Goal: Information Seeking & Learning: Learn about a topic

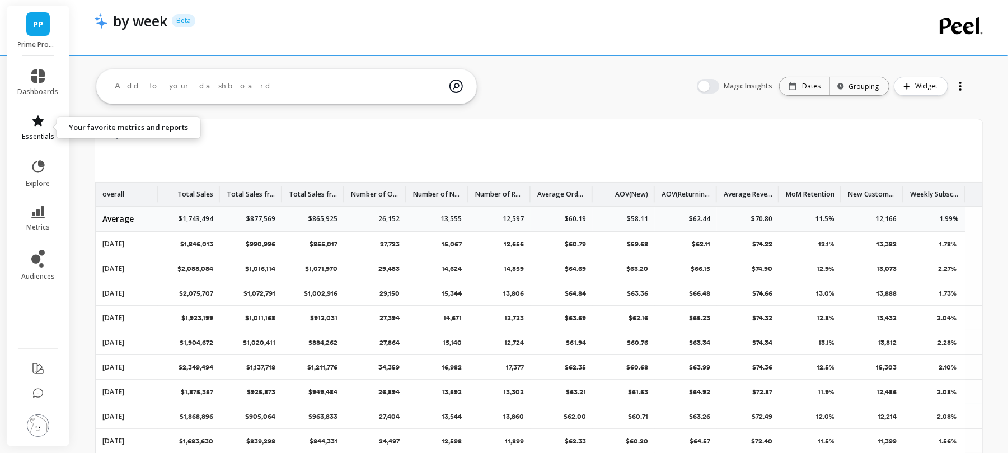
click at [44, 139] on span "essentials" at bounding box center [38, 136] width 32 height 9
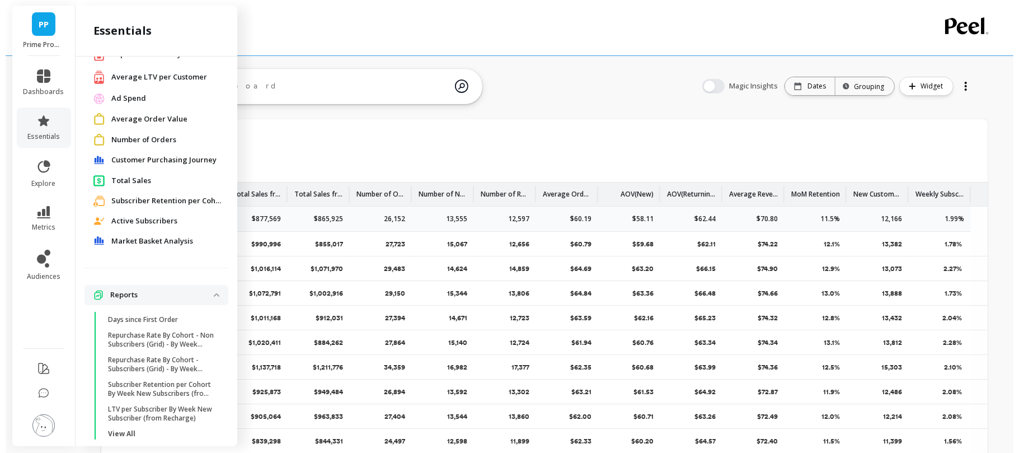
scroll to position [101, 0]
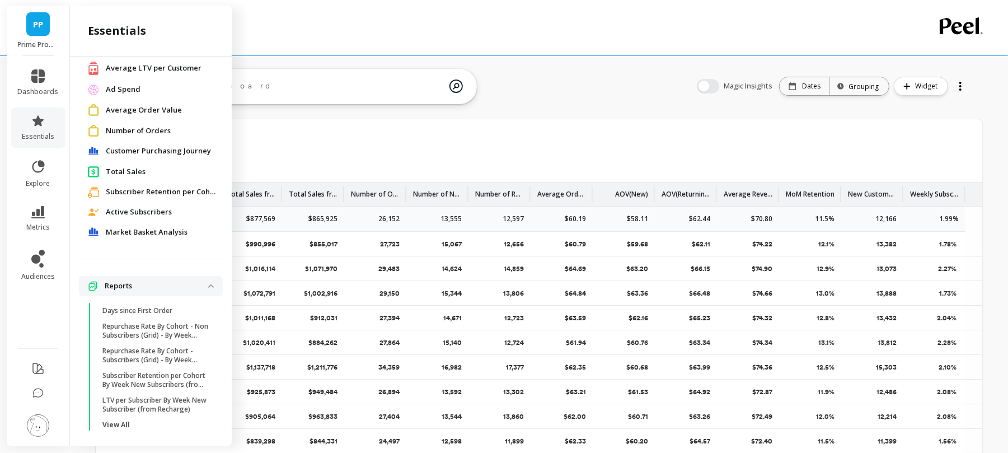
click at [128, 167] on span "Total Sales" at bounding box center [126, 171] width 40 height 11
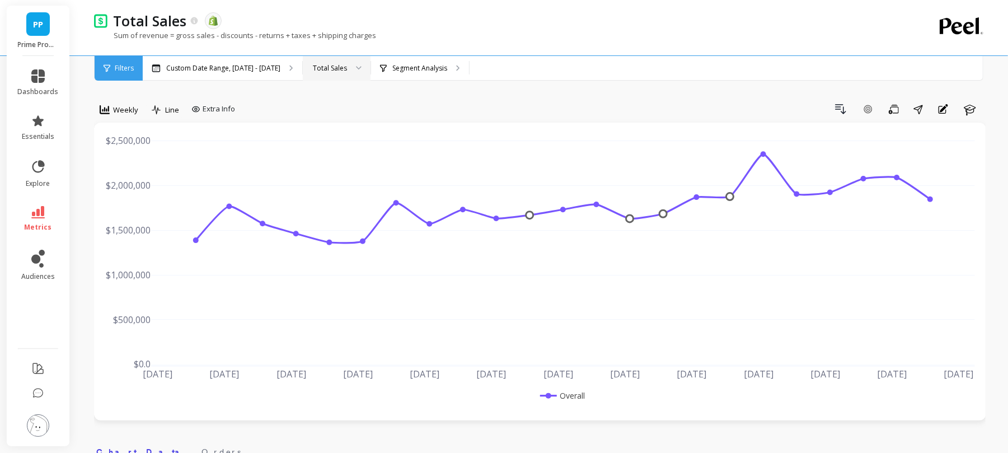
click at [332, 65] on div "Total Sales" at bounding box center [330, 68] width 34 height 11
click at [336, 111] on div "New Sales" at bounding box center [336, 121] width 67 height 20
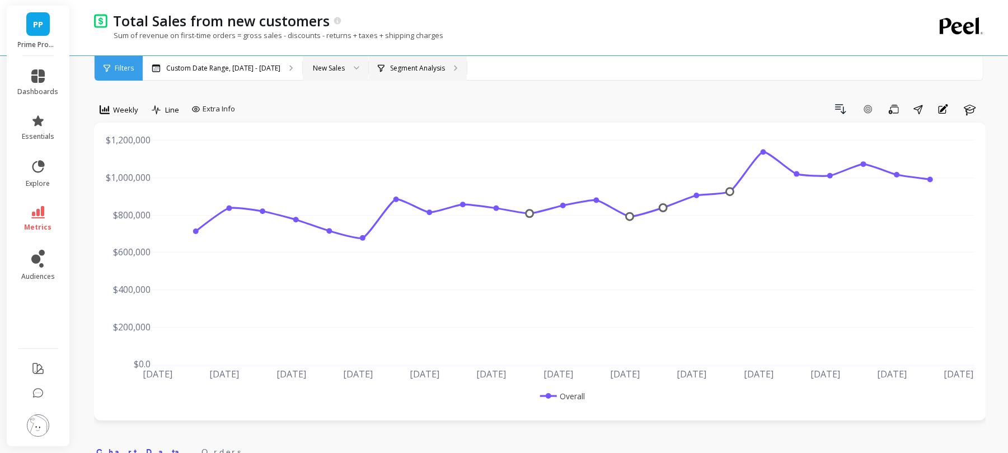
click at [399, 68] on p "Segment Analysis" at bounding box center [417, 68] width 55 height 9
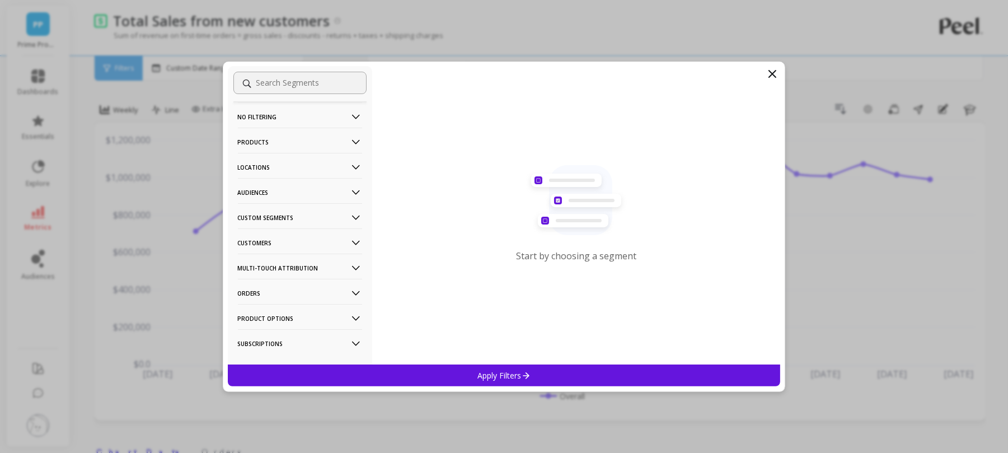
scroll to position [18, 0]
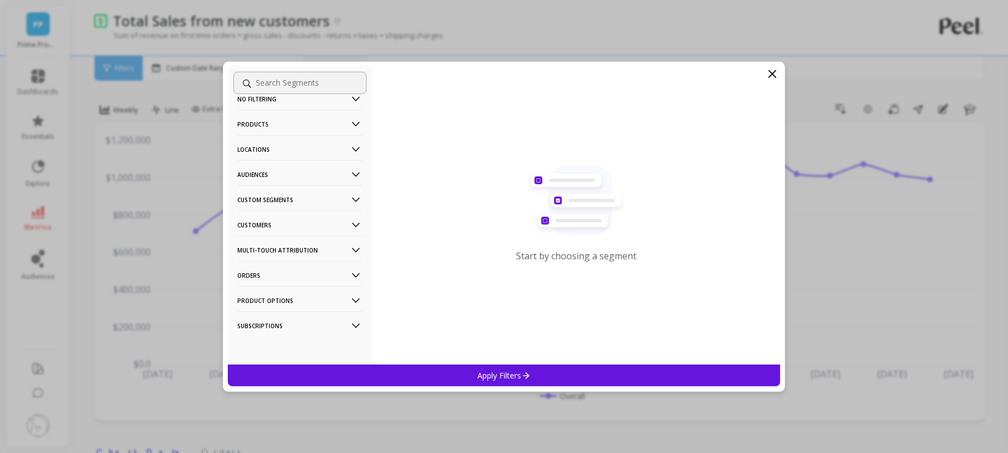
click at [275, 230] on p "Customers" at bounding box center [300, 225] width 124 height 29
click at [272, 305] on p "Subscriptions" at bounding box center [263, 305] width 46 height 10
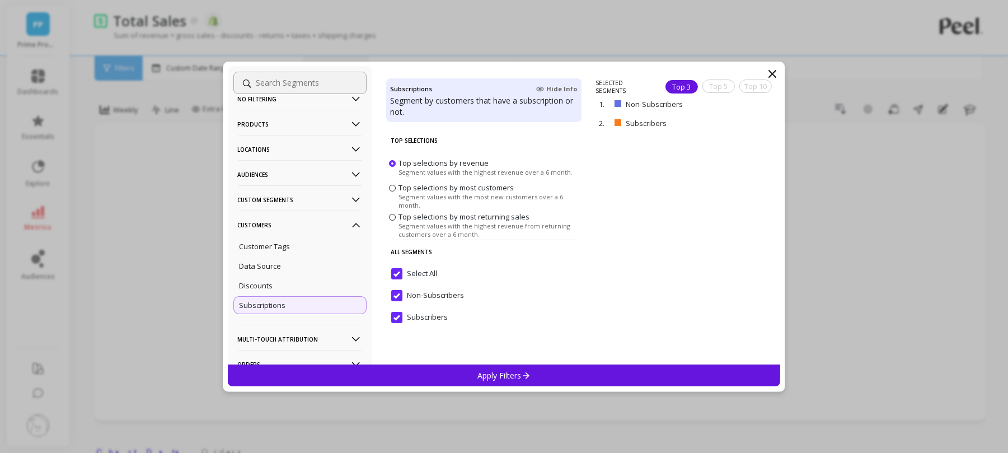
click at [399, 266] on div "Select All" at bounding box center [483, 280] width 195 height 34
click at [396, 320] on input "Subscribers" at bounding box center [419, 317] width 57 height 11
click at [415, 376] on div "Apply Filters" at bounding box center [504, 375] width 553 height 22
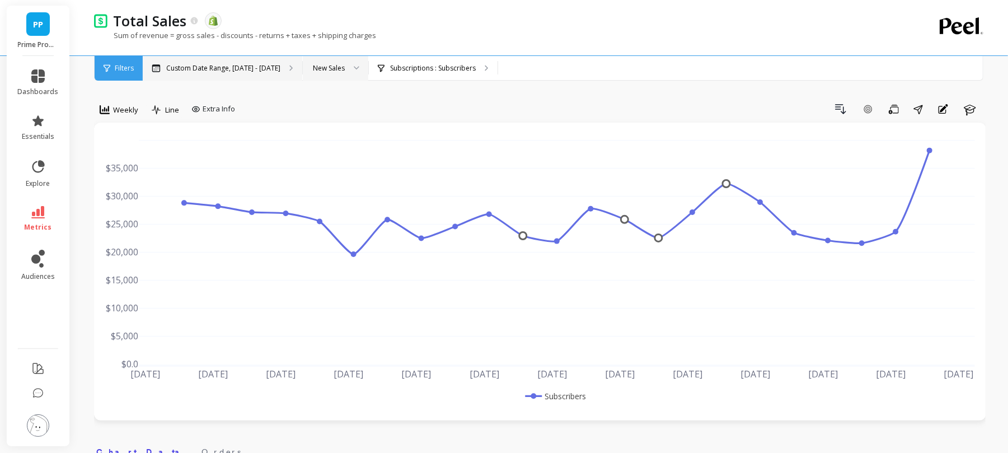
click at [216, 62] on div "Custom Date Range, Apr 1 - Sep 7" at bounding box center [223, 68] width 160 height 25
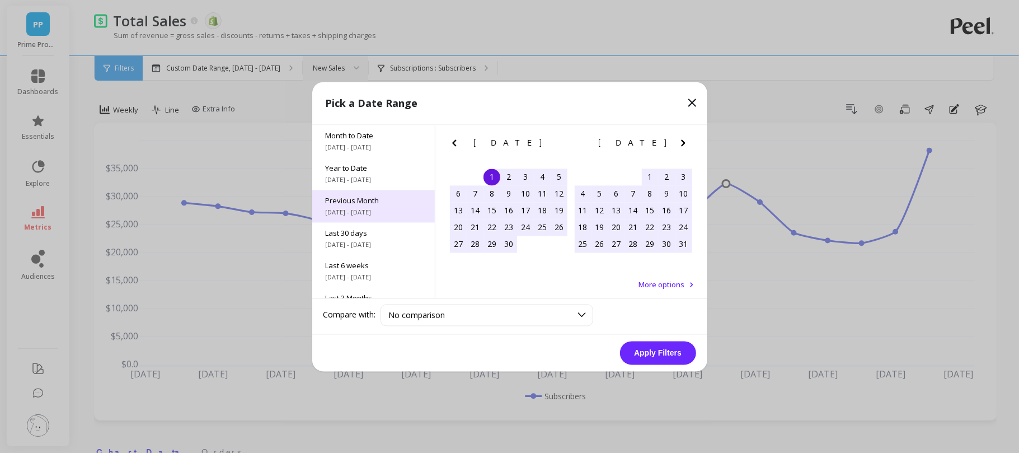
click at [370, 207] on div "Previous Month 8/1/2025 - 8/31/2025" at bounding box center [373, 206] width 123 height 32
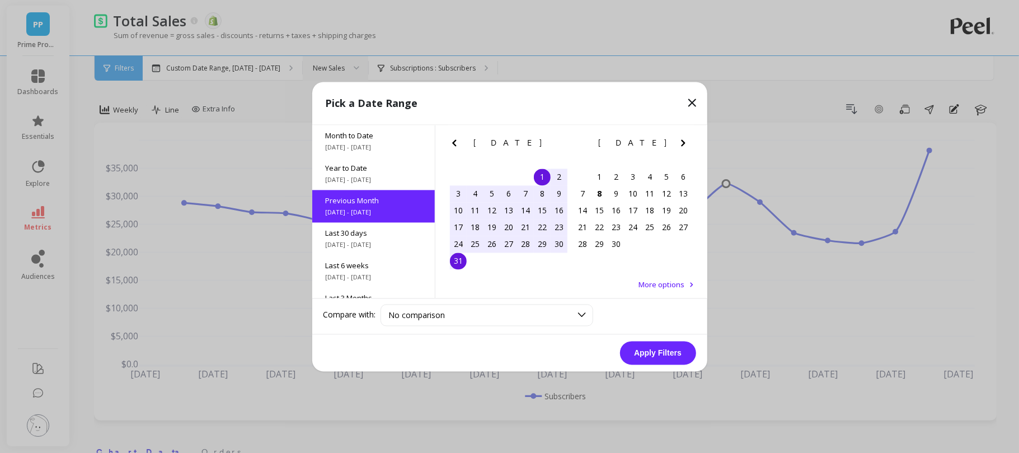
click at [468, 212] on div "11" at bounding box center [475, 210] width 17 height 17
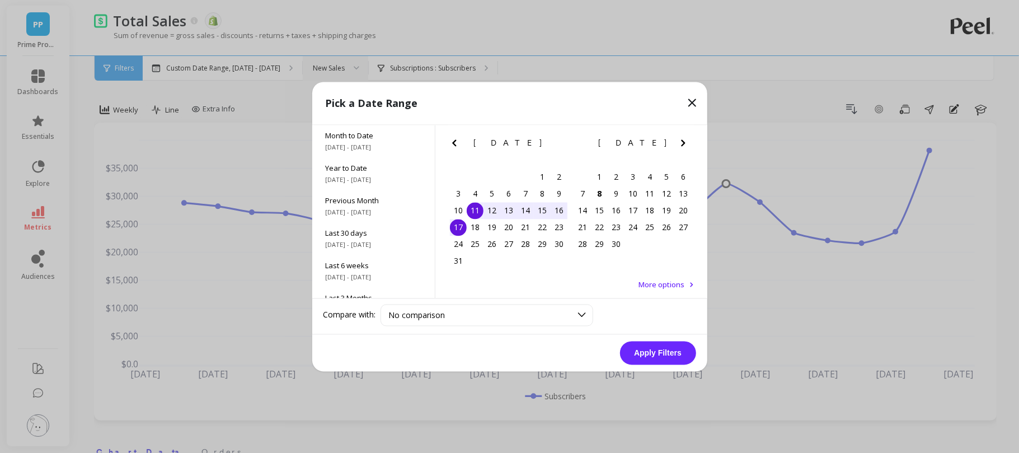
click at [460, 223] on div "17" at bounding box center [458, 227] width 17 height 17
click at [661, 352] on button "Apply Filters" at bounding box center [658, 353] width 76 height 24
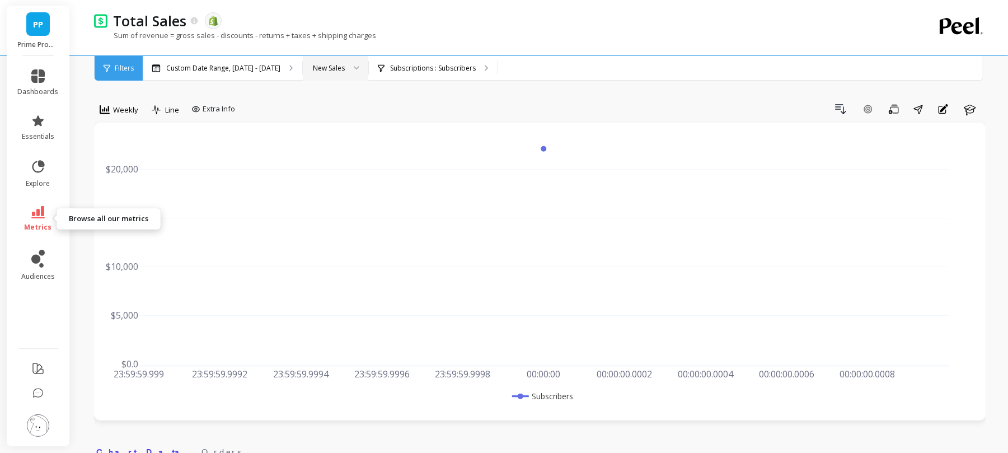
click at [36, 222] on link "metrics" at bounding box center [38, 219] width 41 height 26
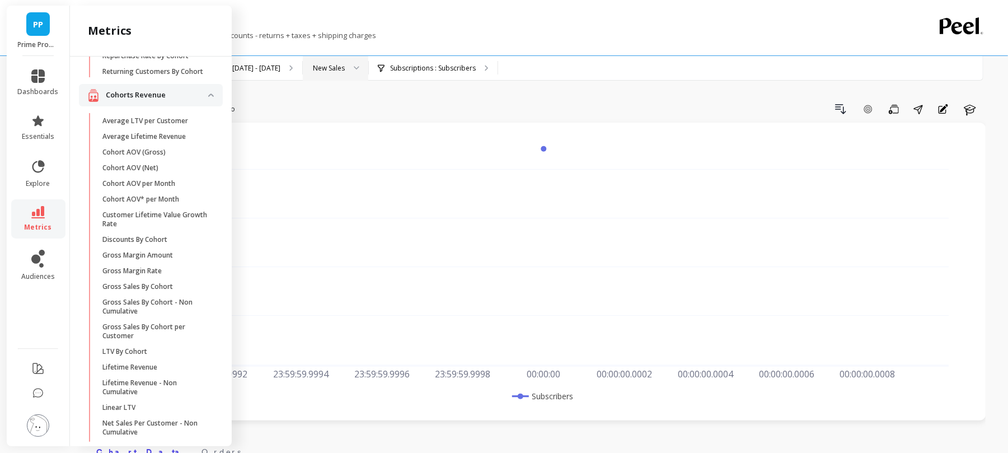
scroll to position [298, 0]
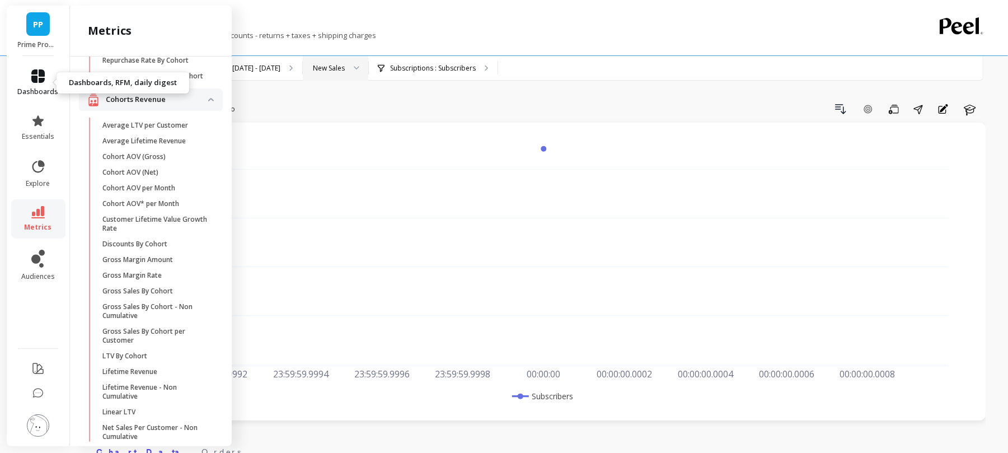
click at [36, 82] on icon at bounding box center [37, 75] width 13 height 13
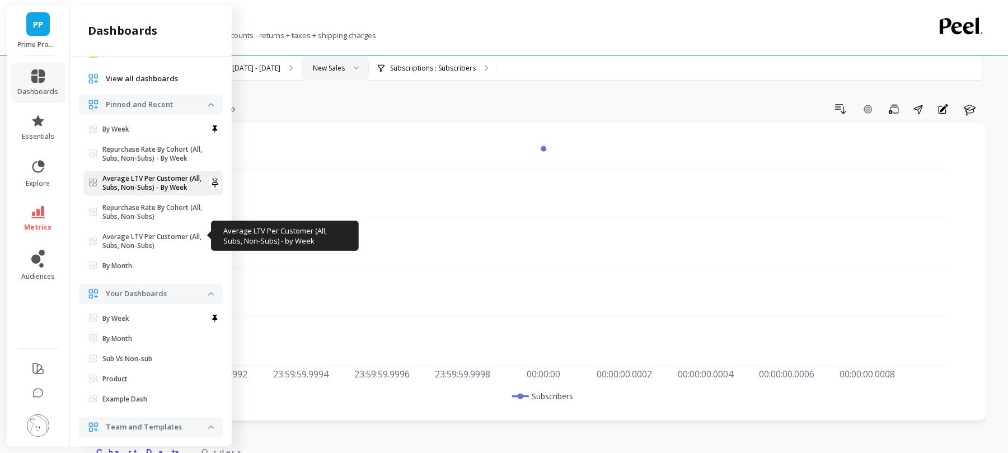
scroll to position [54, 0]
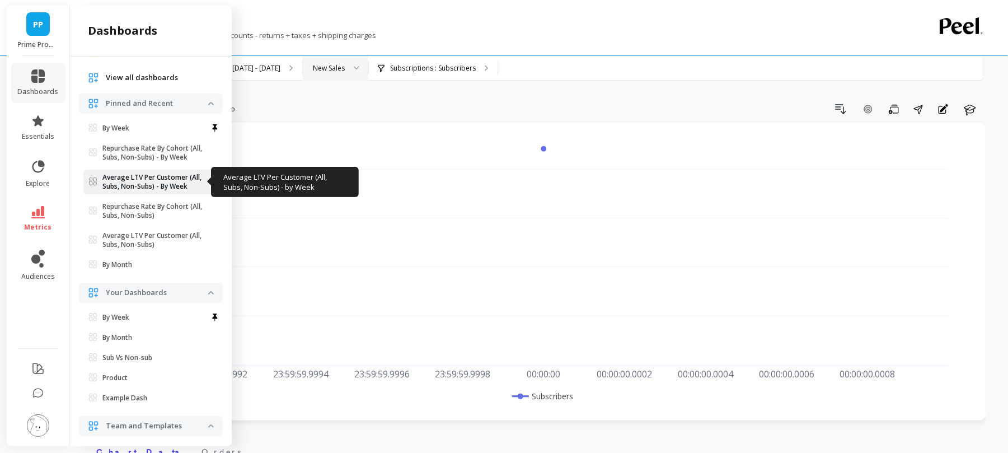
click at [126, 173] on p "Average LTV Per Customer (All, Subs, Non-Subs) - By Week" at bounding box center [155, 182] width 106 height 18
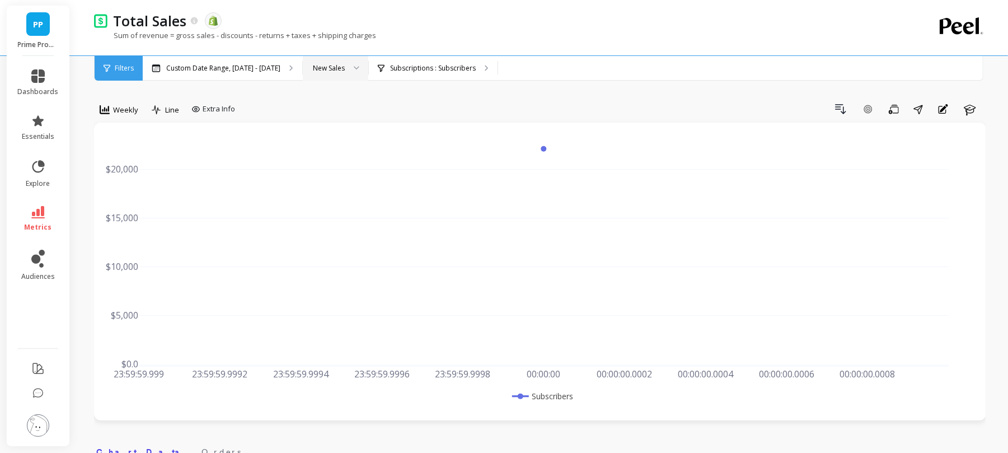
scroll to position [0, 0]
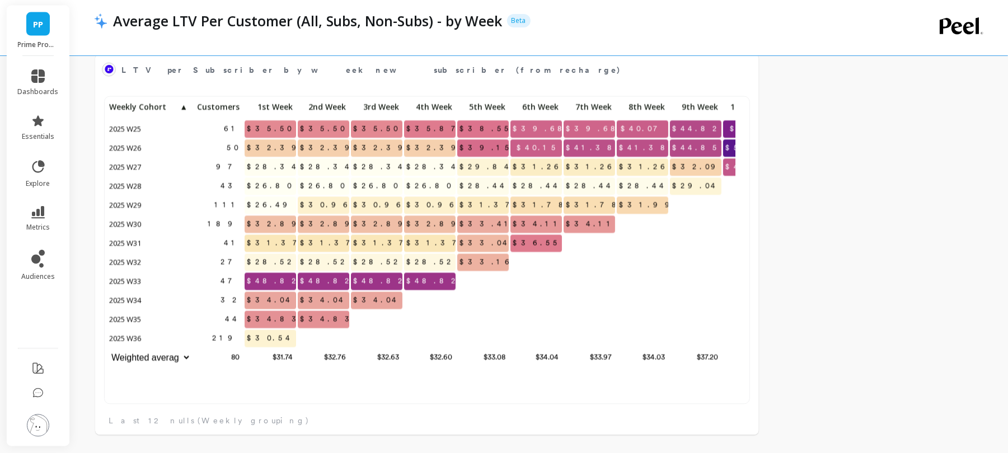
scroll to position [11, 11]
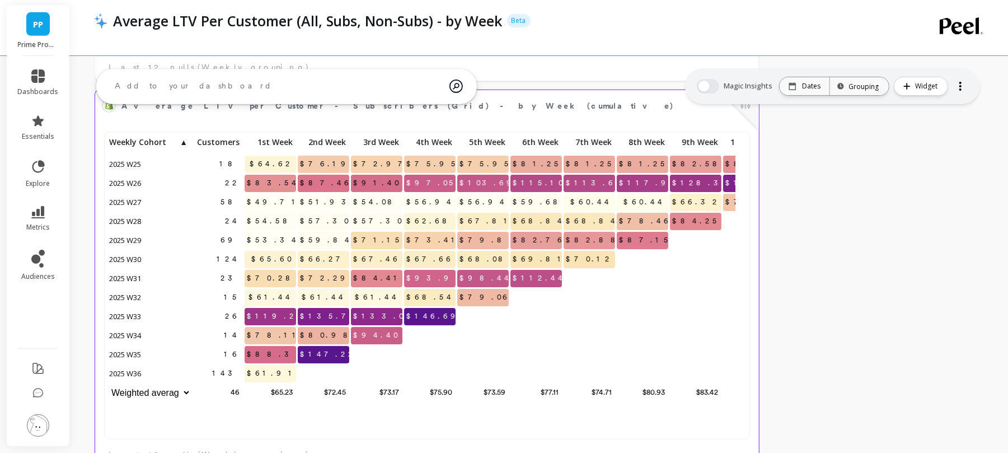
scroll to position [371, 0]
